Goal: Task Accomplishment & Management: Use online tool/utility

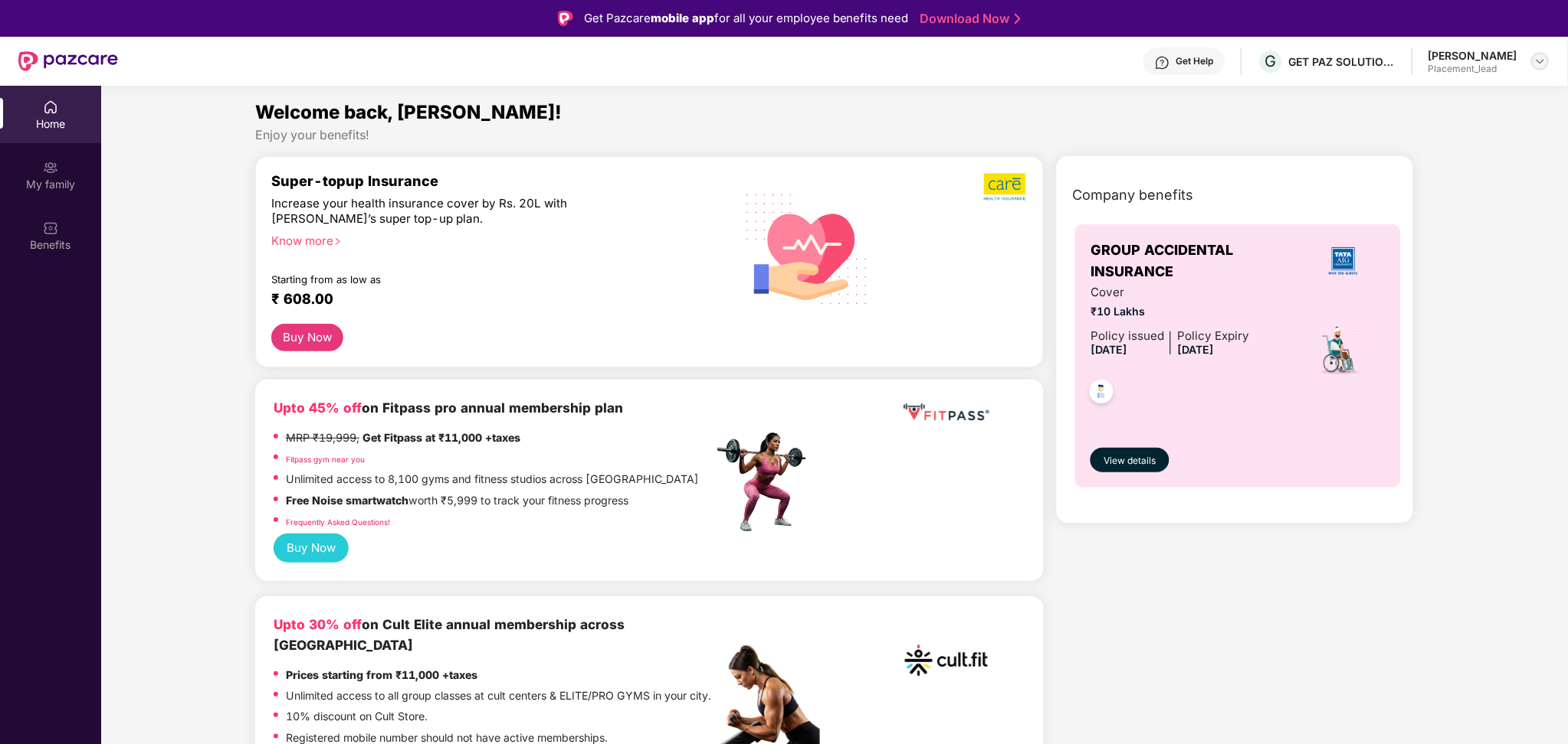
click at [1548, 57] on div at bounding box center [1540, 61] width 19 height 19
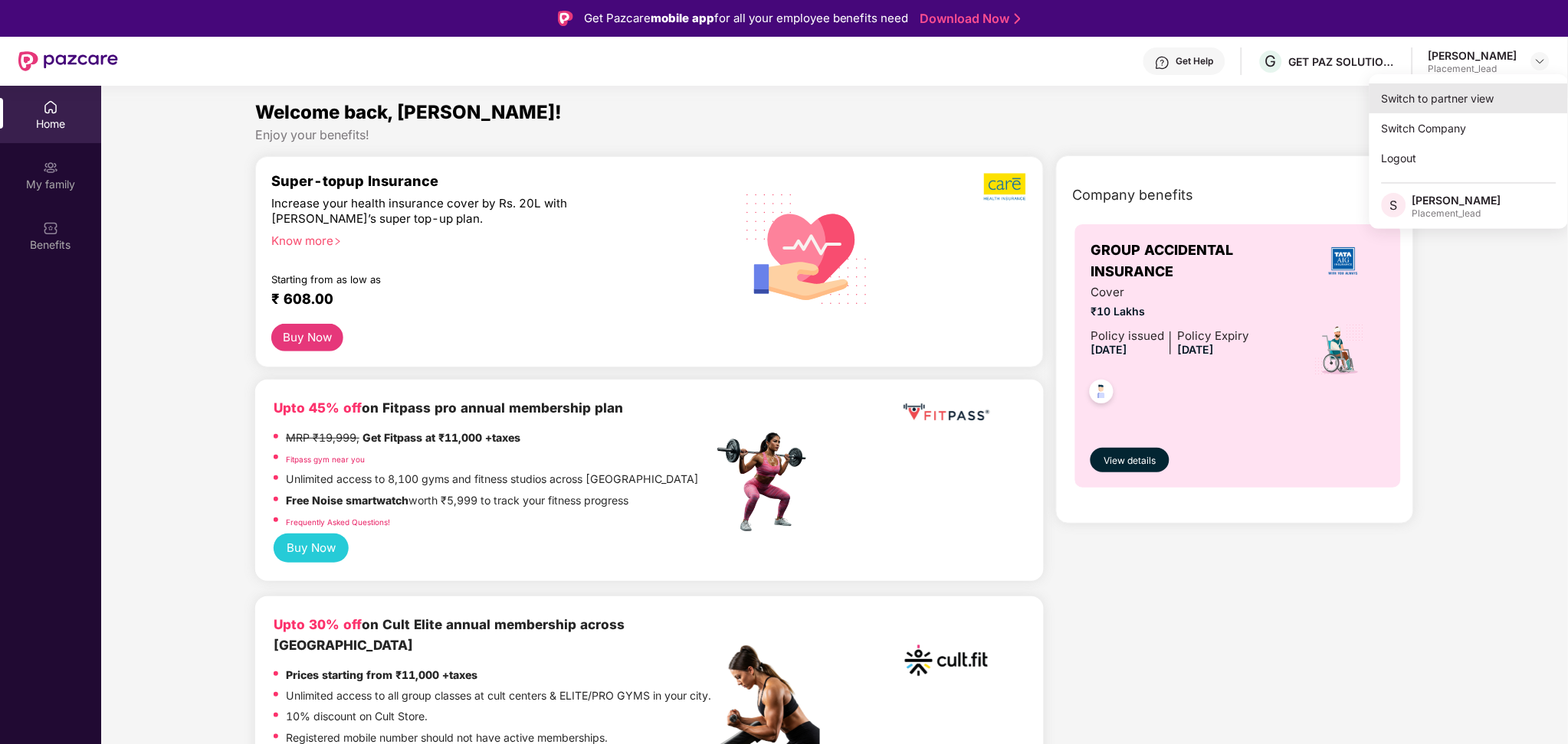
click at [1445, 95] on div "Switch to partner view" at bounding box center [1469, 99] width 199 height 30
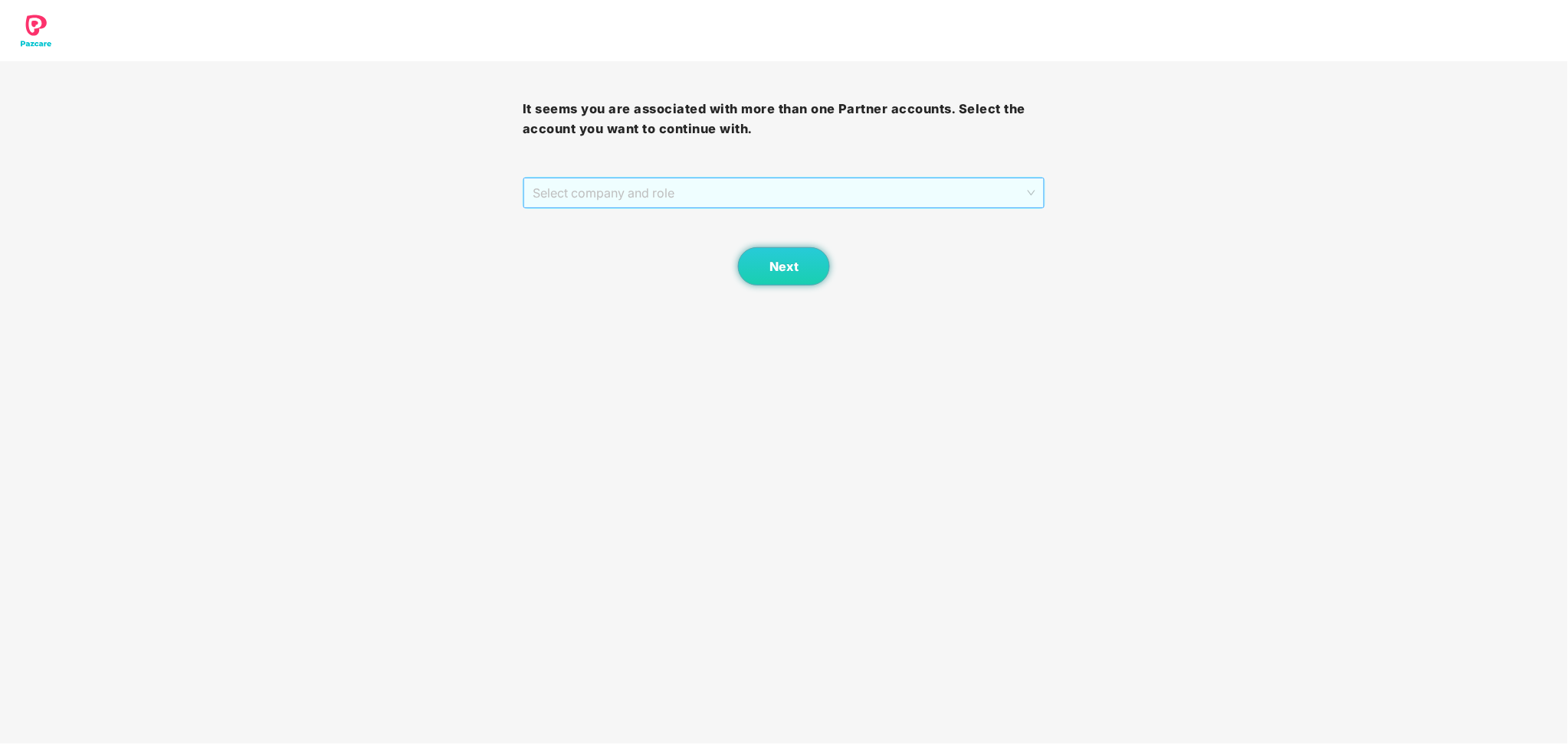
click at [915, 186] on span "Select company and role" at bounding box center [784, 193] width 503 height 29
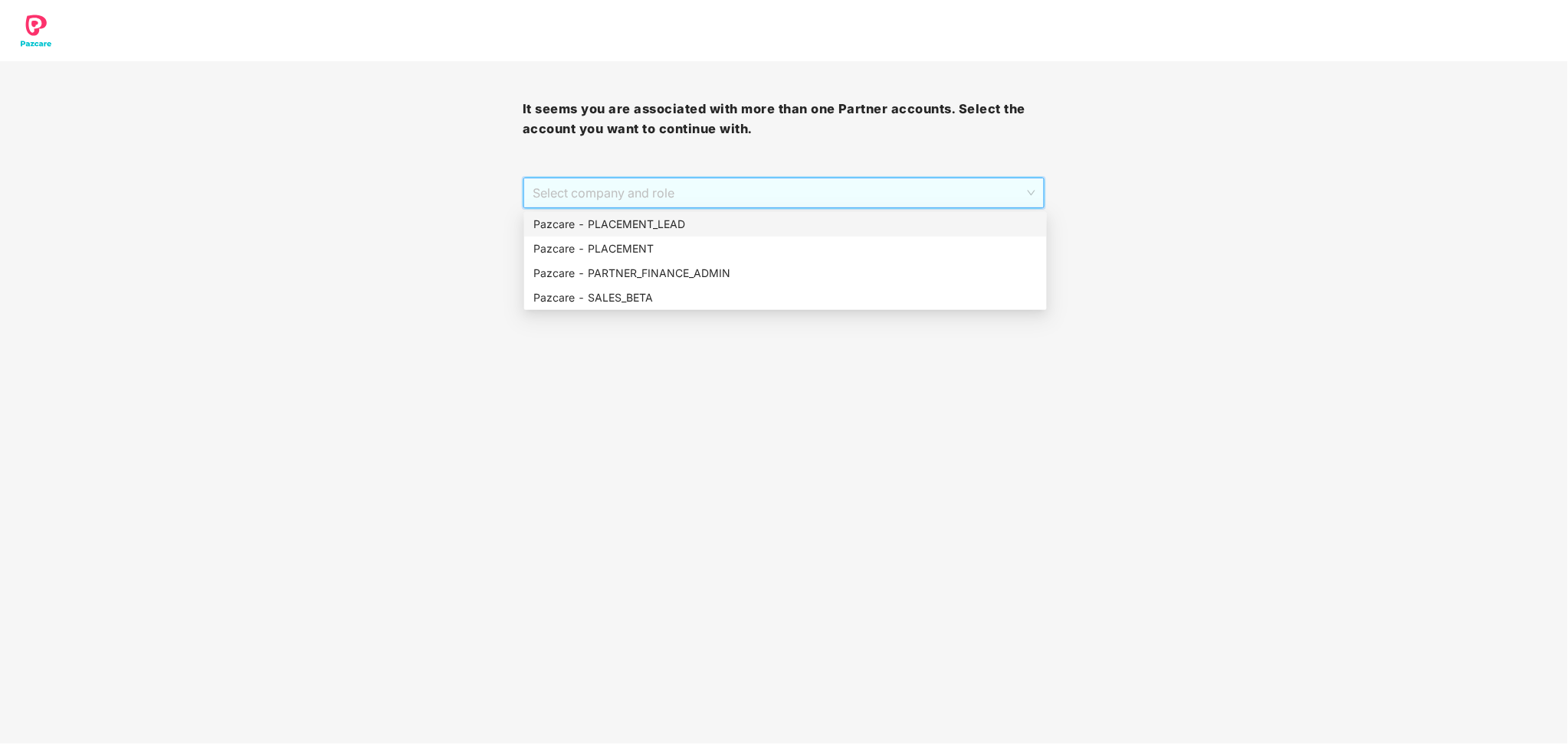
click at [723, 227] on div "Pazcare - PLACEMENT_LEAD" at bounding box center [785, 224] width 504 height 17
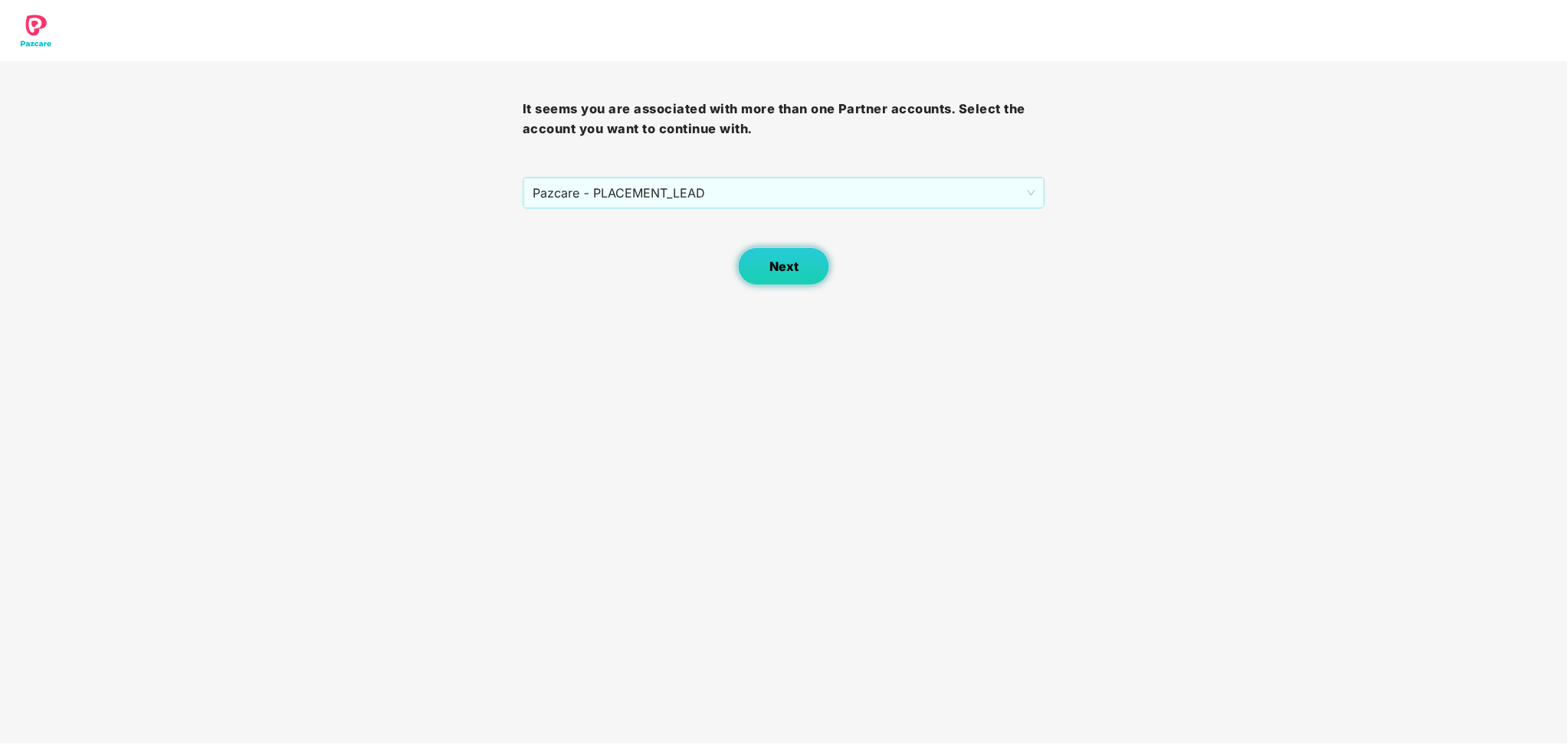
click at [766, 276] on button "Next" at bounding box center [784, 266] width 92 height 38
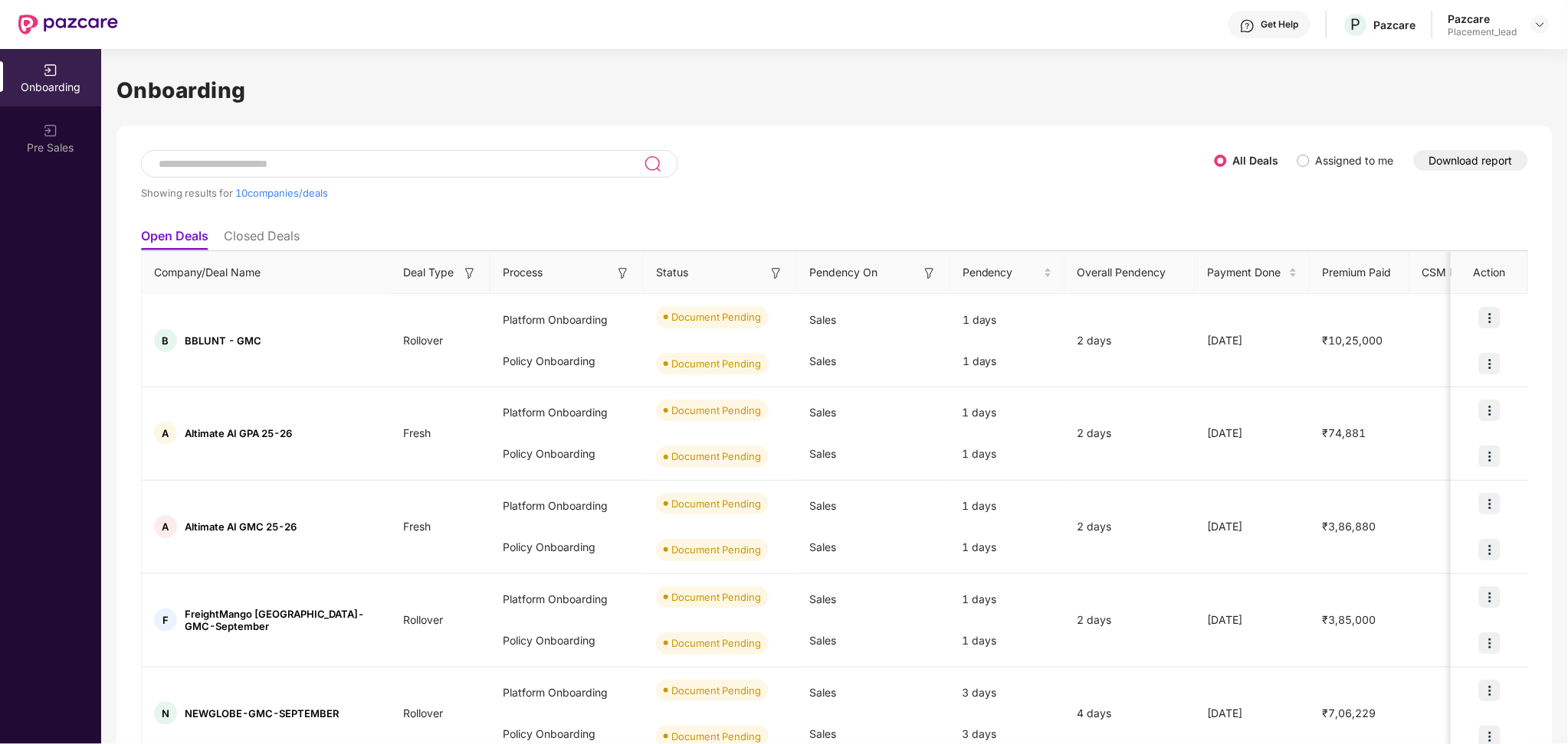
click at [1456, 158] on button "Download report" at bounding box center [1470, 160] width 114 height 21
